Goal: Complete application form

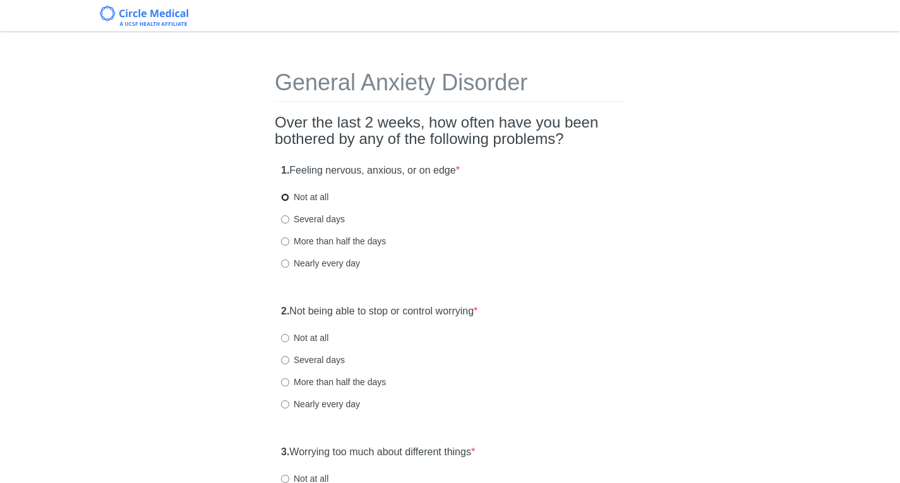
click at [284, 198] on input "Not at all" at bounding box center [285, 197] width 8 height 8
radio input "true"
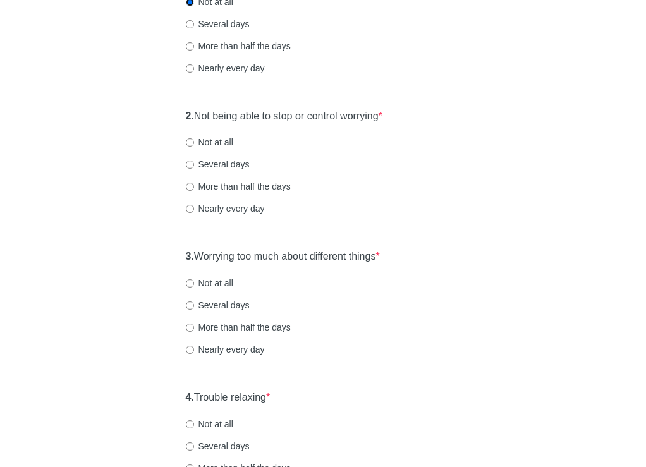
scroll to position [213, 0]
click at [188, 164] on input "Several days" at bounding box center [190, 164] width 8 height 8
radio input "true"
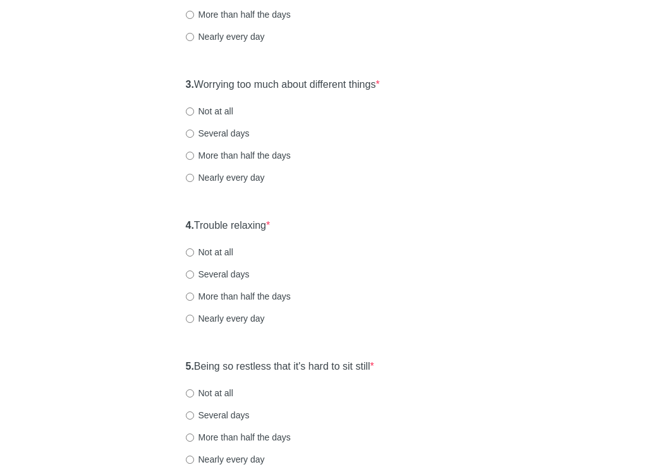
scroll to position [385, 0]
click at [188, 110] on input "Not at all" at bounding box center [190, 111] width 8 height 8
radio input "true"
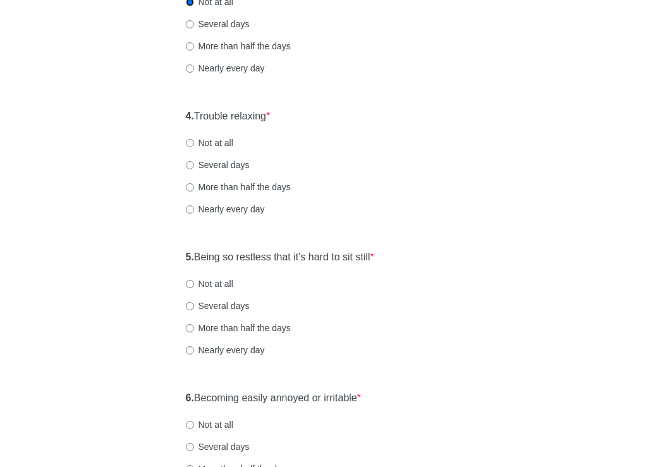
scroll to position [495, 0]
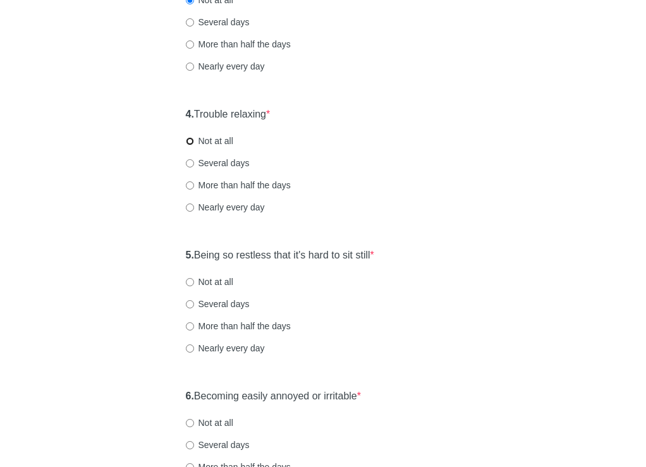
click at [188, 141] on input "Not at all" at bounding box center [190, 141] width 8 height 8
radio input "true"
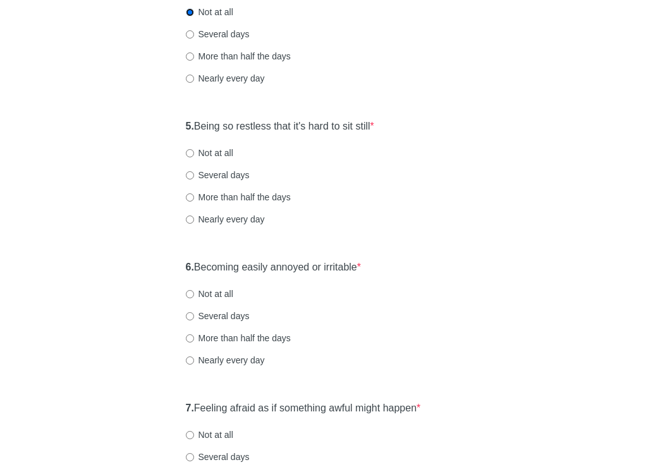
scroll to position [644, 0]
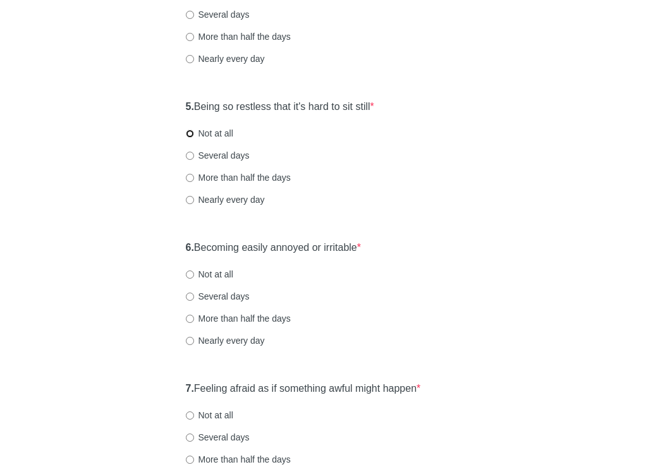
click at [189, 136] on input "Not at all" at bounding box center [190, 134] width 8 height 8
radio input "true"
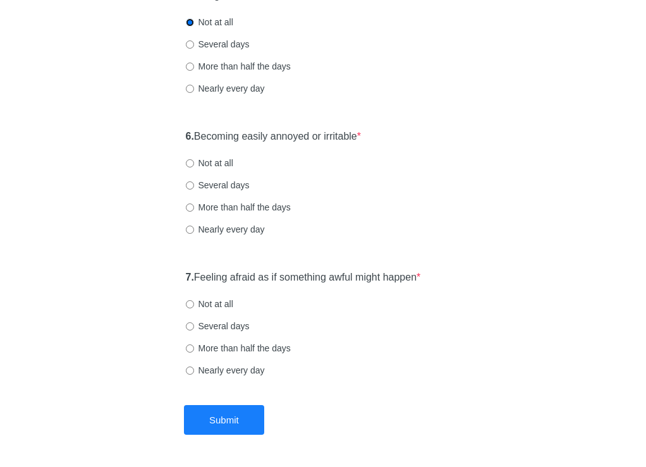
scroll to position [763, 0]
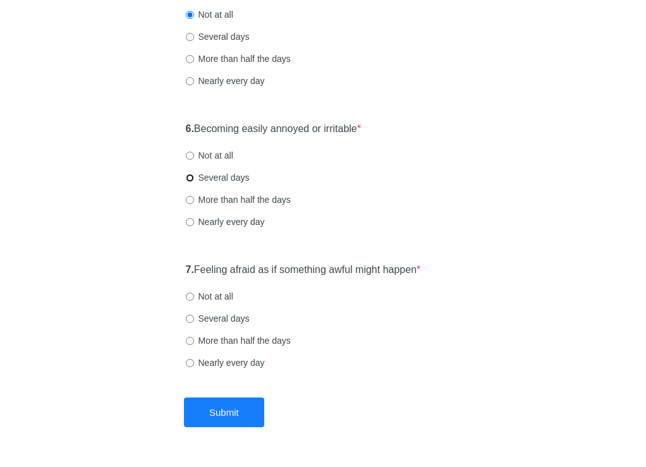
click at [190, 177] on input "Several days" at bounding box center [190, 178] width 8 height 8
radio input "true"
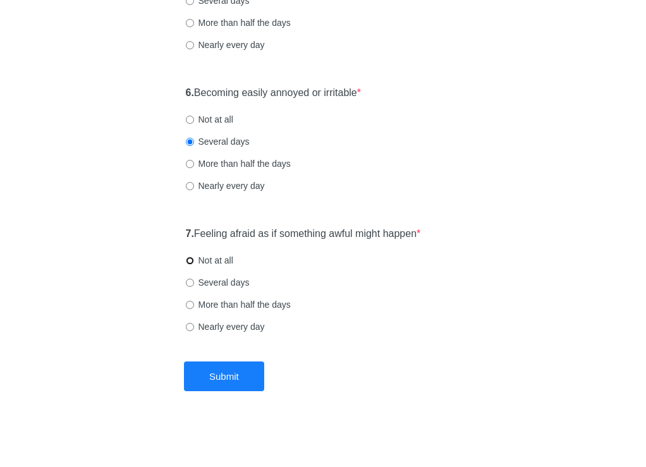
click at [189, 262] on input "Not at all" at bounding box center [190, 261] width 8 height 8
radio input "true"
click at [212, 372] on button "Submit" at bounding box center [224, 376] width 80 height 30
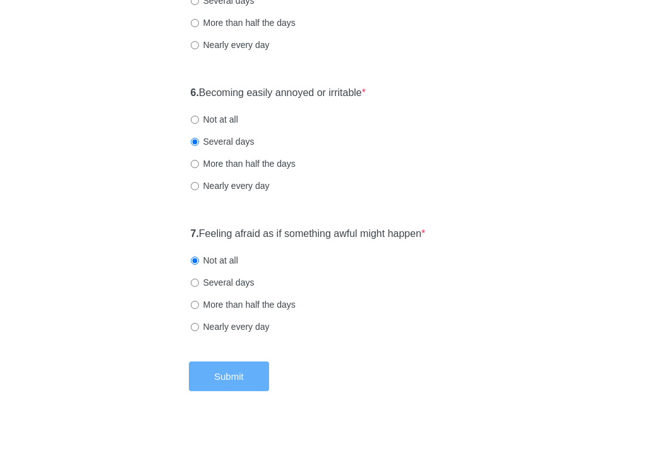
scroll to position [0, 0]
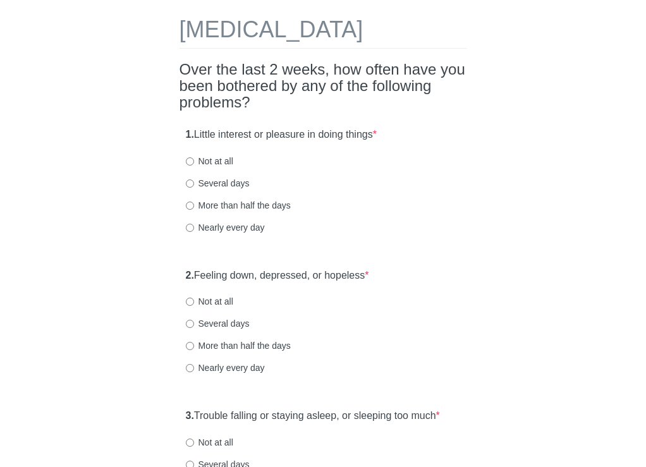
scroll to position [55, 0]
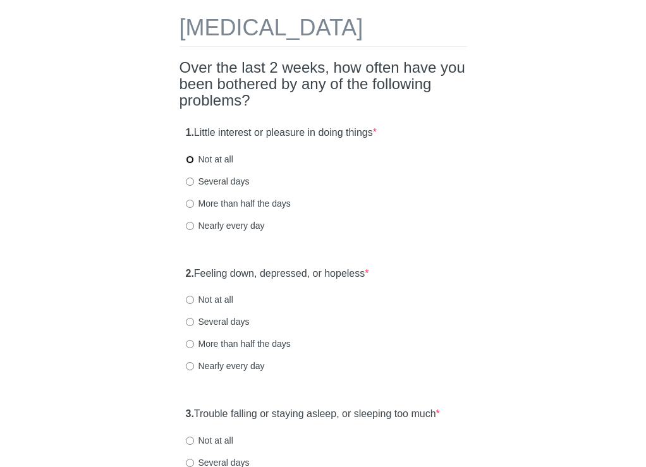
click at [188, 164] on input "Not at all" at bounding box center [190, 159] width 8 height 8
radio input "true"
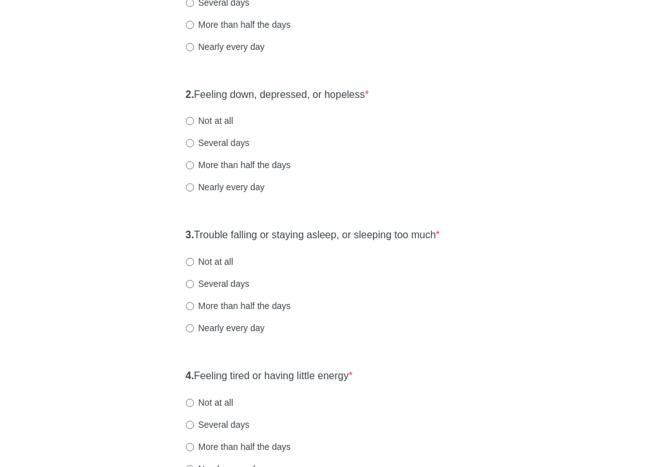
scroll to position [233, 0]
click at [189, 126] on input "Not at all" at bounding box center [190, 122] width 8 height 8
radio input "true"
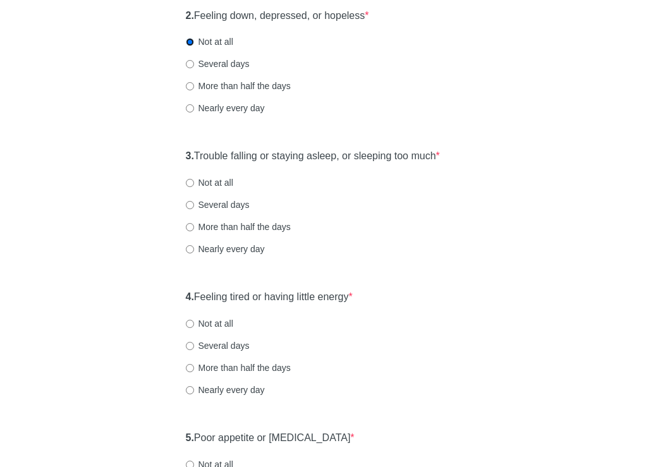
scroll to position [348, 0]
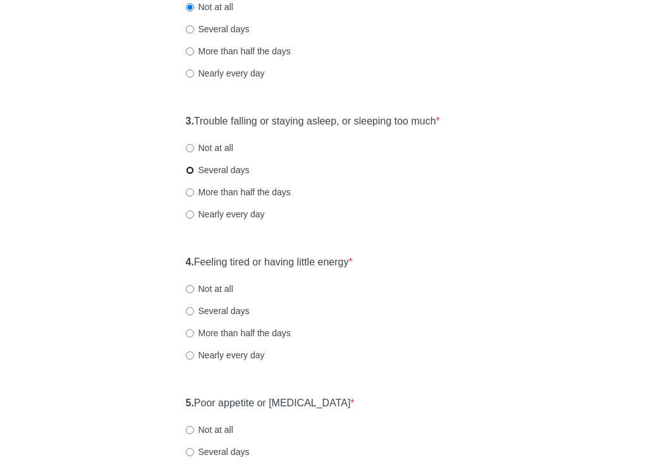
click at [190, 174] on input "Several days" at bounding box center [190, 170] width 8 height 8
radio input "true"
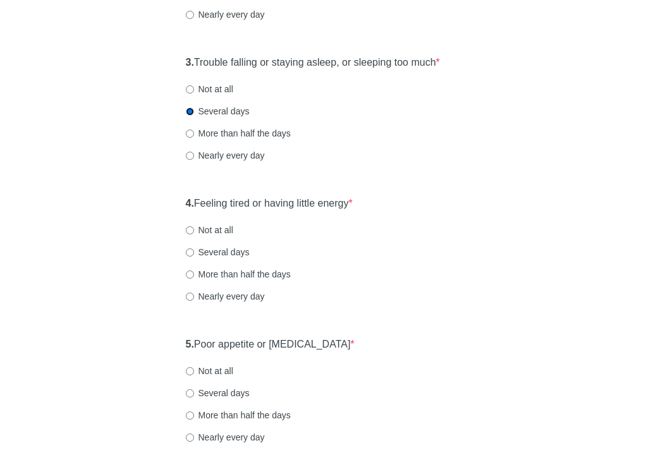
scroll to position [406, 0]
click at [190, 138] on input "More than half the days" at bounding box center [190, 134] width 8 height 8
radio input "true"
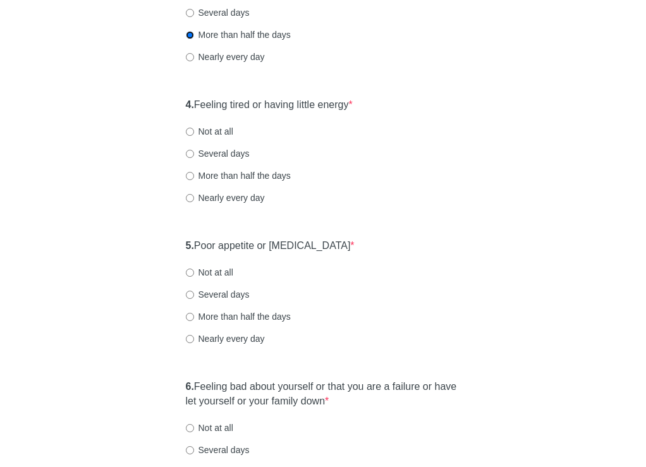
scroll to position [521, 0]
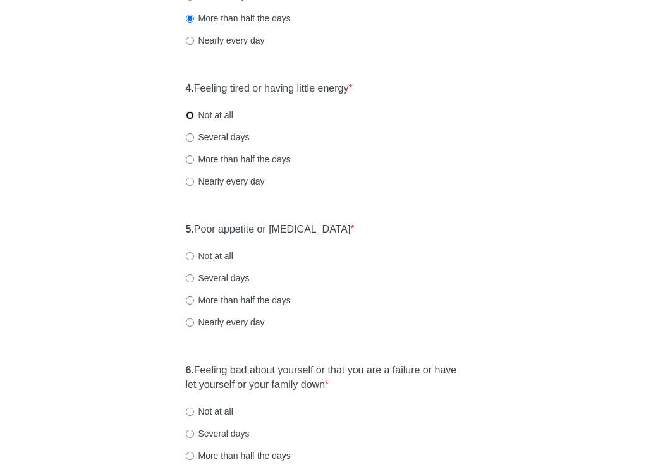
click at [190, 119] on input "Not at all" at bounding box center [190, 115] width 8 height 8
radio input "true"
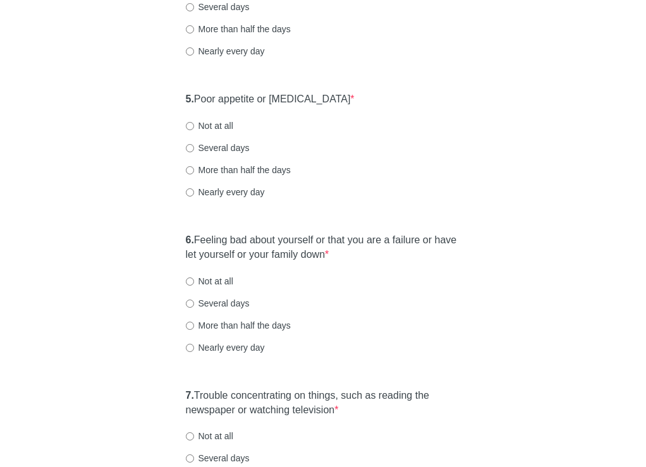
scroll to position [652, 0]
click at [189, 152] on input "Several days" at bounding box center [190, 147] width 8 height 8
radio input "true"
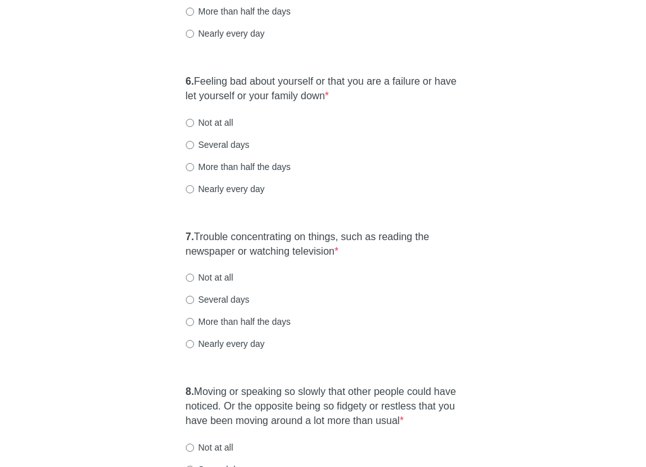
scroll to position [818, 0]
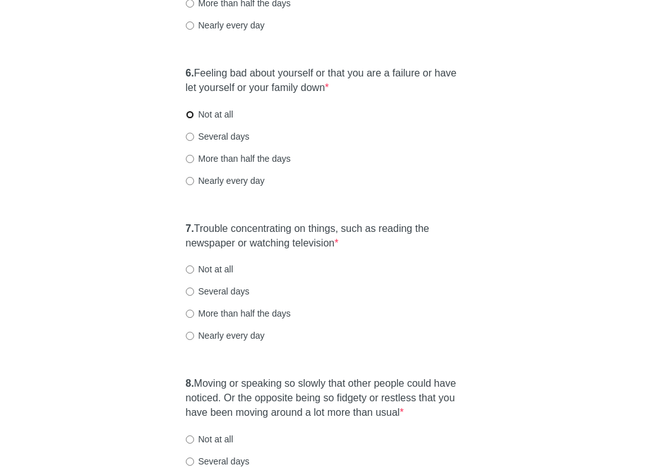
click at [189, 119] on input "Not at all" at bounding box center [190, 115] width 8 height 8
radio input "true"
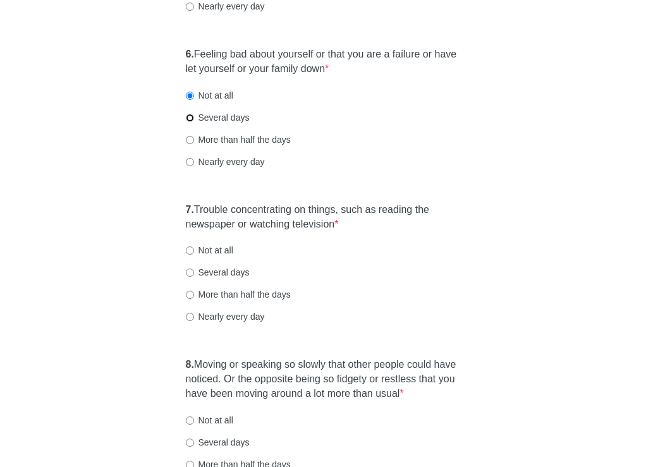
click at [190, 122] on input "Several days" at bounding box center [190, 118] width 8 height 8
radio input "true"
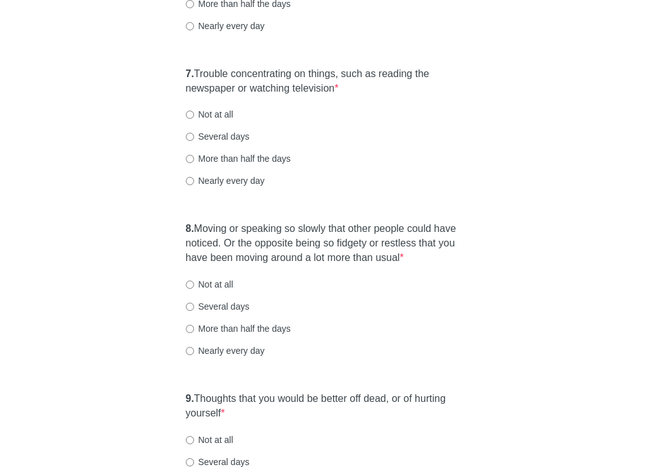
scroll to position [971, 0]
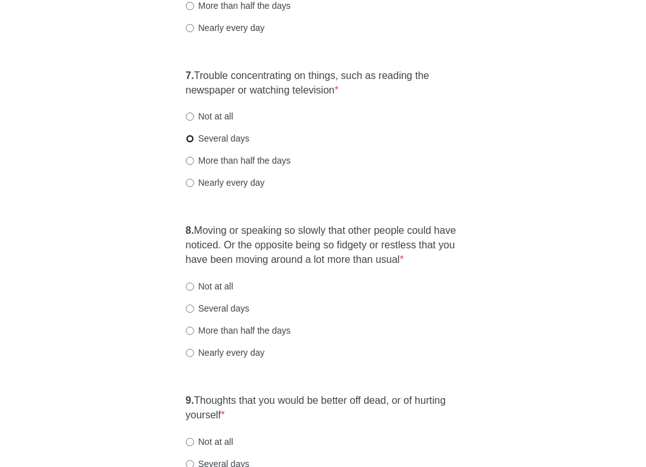
click at [190, 143] on input "Several days" at bounding box center [190, 139] width 8 height 8
radio input "true"
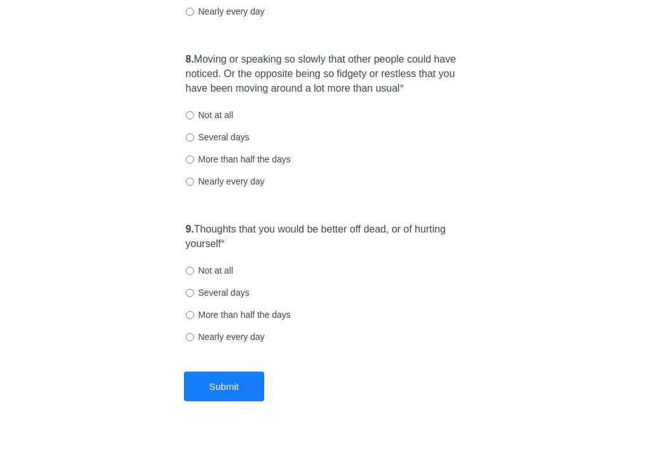
scroll to position [1144, 0]
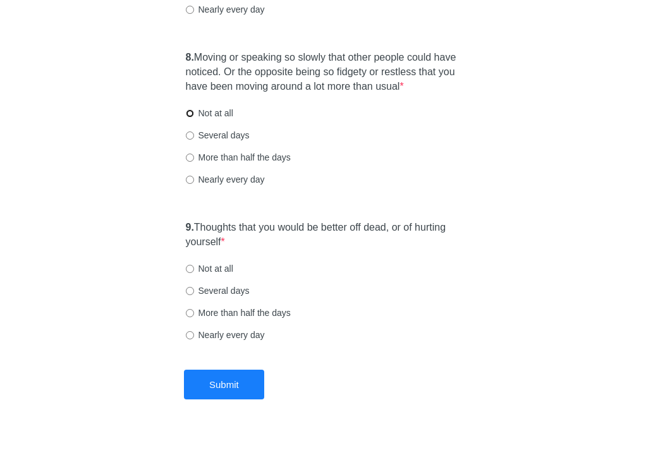
click at [188, 118] on input "Not at all" at bounding box center [190, 113] width 8 height 8
radio input "true"
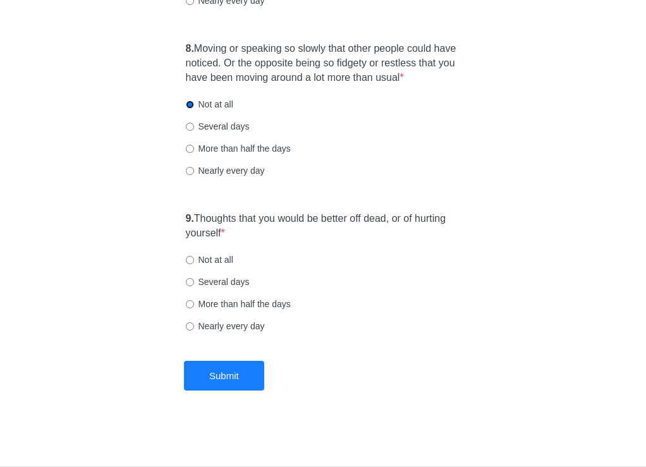
scroll to position [1178, 0]
click at [188, 260] on input "Not at all" at bounding box center [190, 260] width 8 height 8
radio input "true"
click at [210, 376] on button "Submit" at bounding box center [224, 376] width 80 height 30
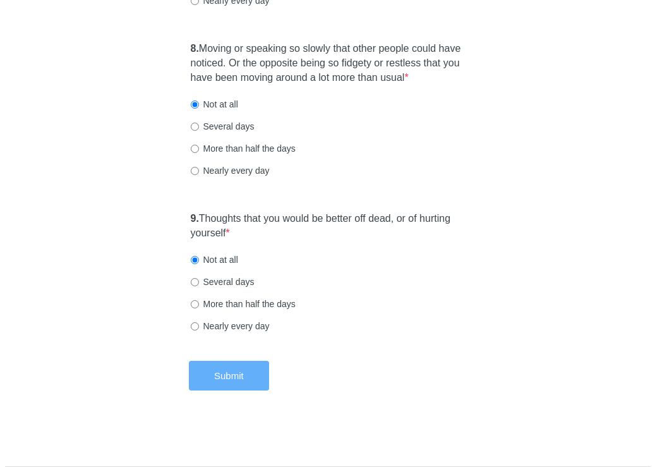
scroll to position [0, 0]
